Goal: Task Accomplishment & Management: Use online tool/utility

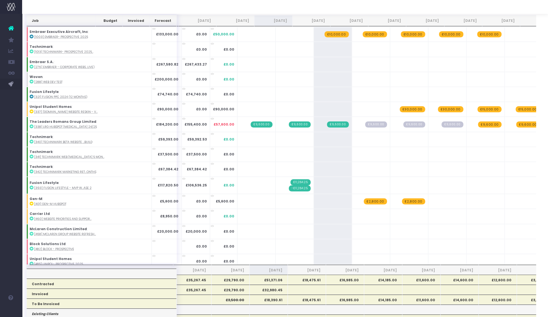
scroll to position [0, 4]
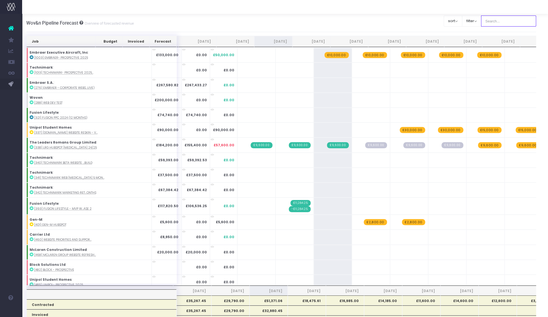
click at [497, 25] on input "text" at bounding box center [508, 21] width 55 height 11
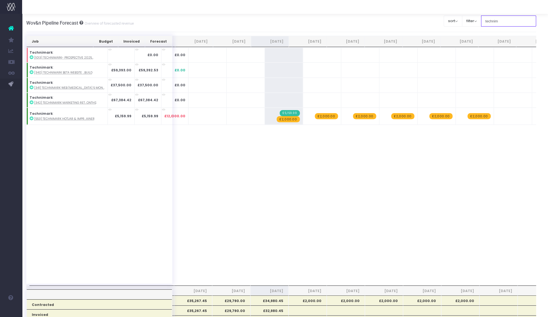
type input "technim"
click at [277, 120] on span "£2,000.00" at bounding box center [288, 119] width 23 height 6
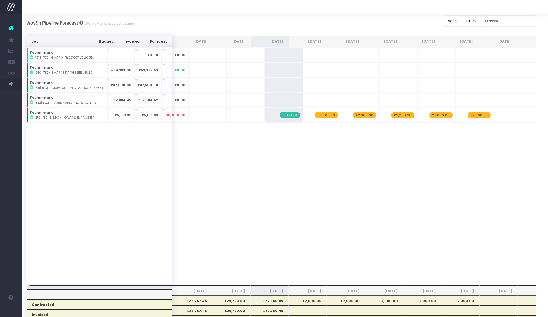
click at [315, 115] on span "£2,000.00" at bounding box center [326, 115] width 23 height 6
click at [491, 23] on input "technim" at bounding box center [508, 21] width 55 height 11
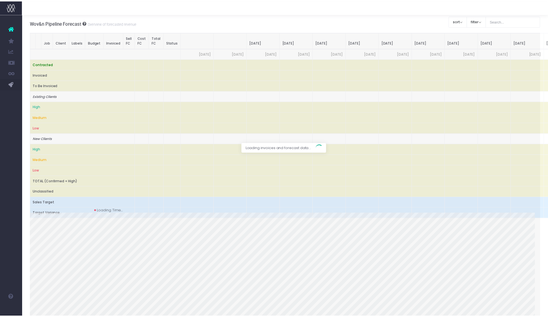
scroll to position [0, 4]
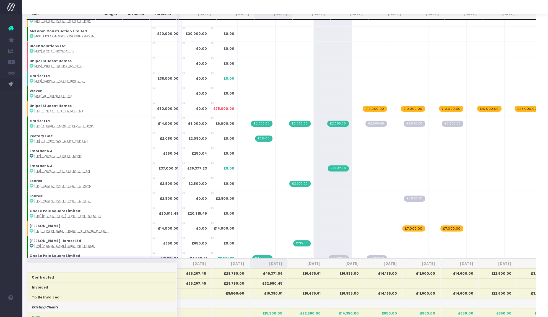
scroll to position [201, 0]
